Goal: Check status

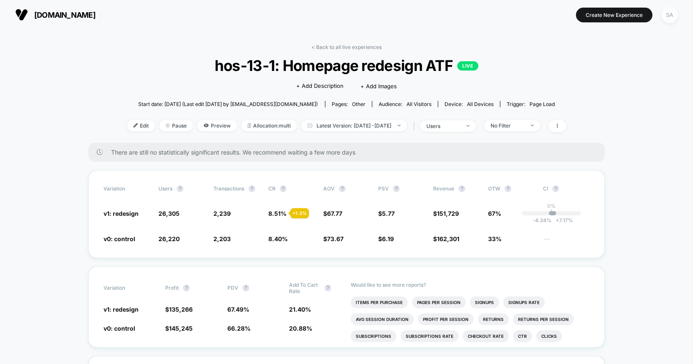
click at [664, 14] on div "SA" at bounding box center [669, 15] width 16 height 16
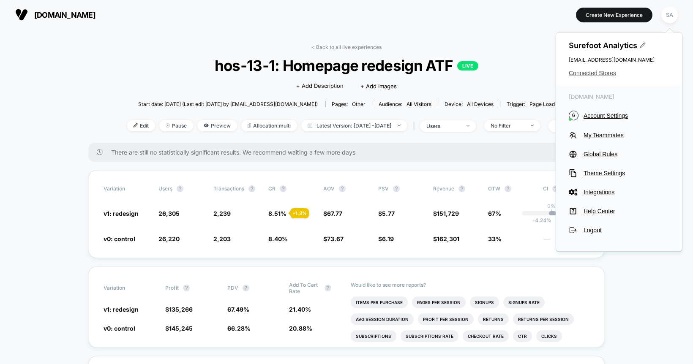
click at [603, 73] on span "Connected Stores" at bounding box center [618, 73] width 101 height 7
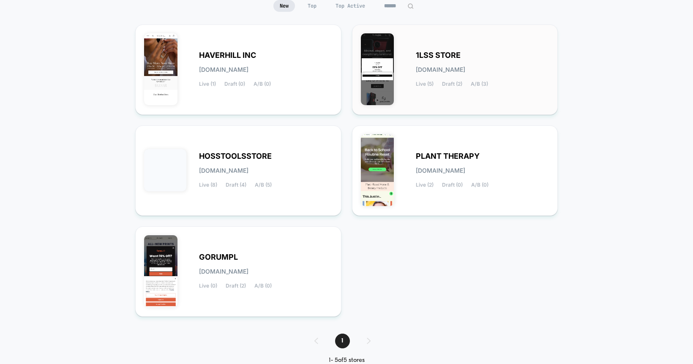
click at [454, 58] on span "1LSS STORE" at bounding box center [438, 55] width 45 height 6
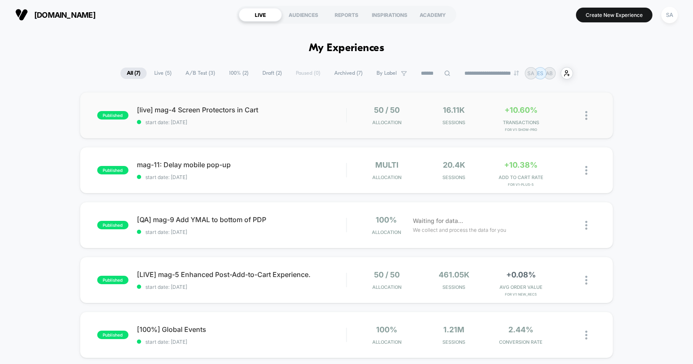
click at [232, 126] on div "published [live] mag-4 Screen Protectors in Cart start date: [DATE] 50 / 50 All…" at bounding box center [346, 115] width 533 height 46
